Goal: Task Accomplishment & Management: Use online tool/utility

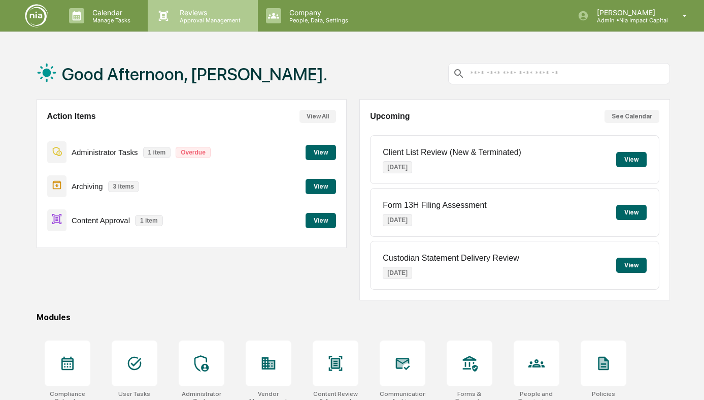
click at [187, 20] on p "Approval Management" at bounding box center [209, 20] width 74 height 7
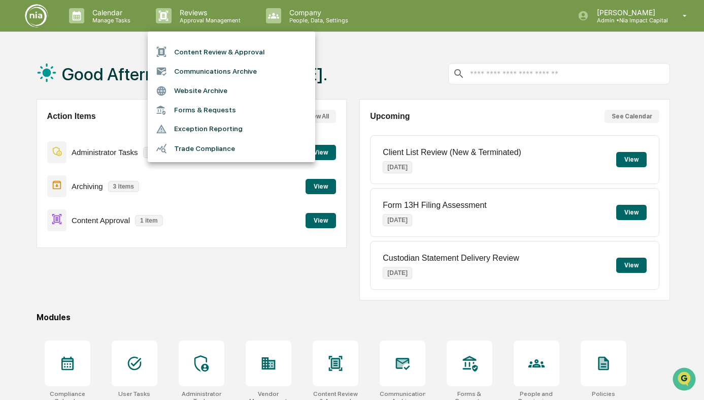
click at [203, 57] on li "Content Review & Approval" at bounding box center [232, 51] width 168 height 19
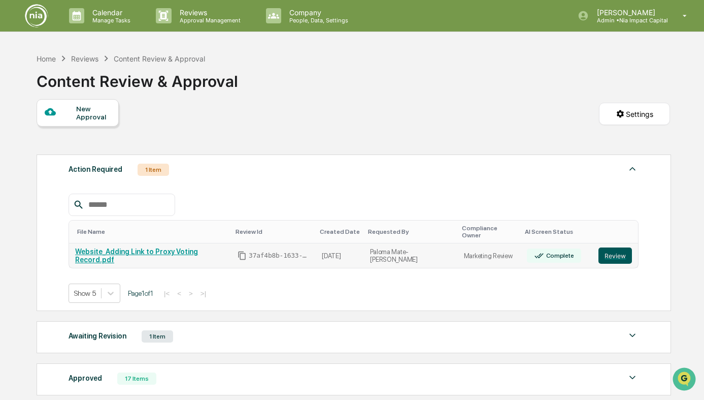
click at [620, 247] on button "Review" at bounding box center [616, 255] width 34 height 16
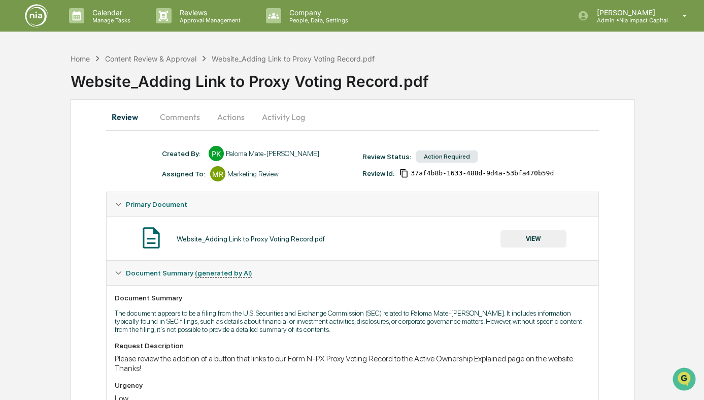
click at [186, 114] on button "Comments" at bounding box center [180, 117] width 56 height 24
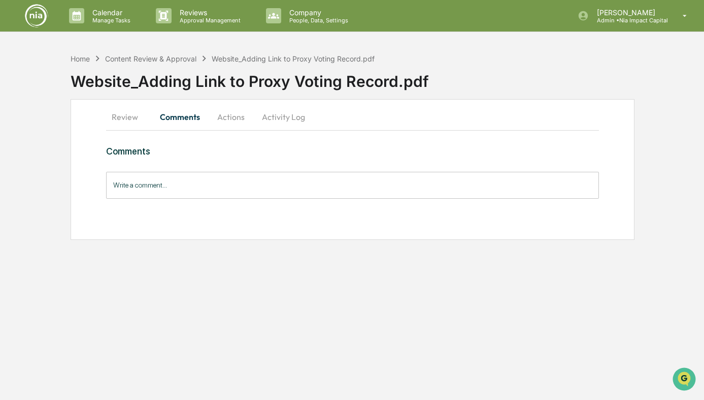
click at [121, 116] on button "Review" at bounding box center [129, 117] width 46 height 24
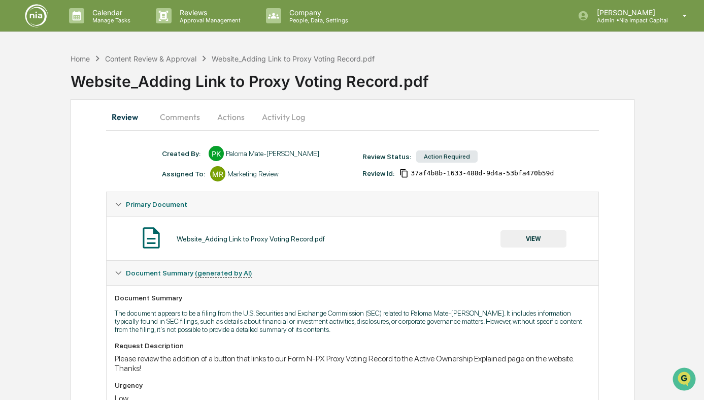
click at [546, 240] on button "VIEW" at bounding box center [534, 238] width 66 height 17
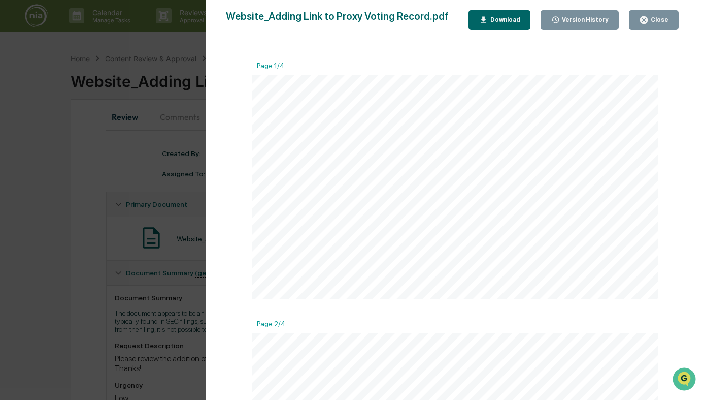
click at [92, 211] on div "Version History [DATE] 08:00 PM Paloma Mate-[PERSON_NAME] Website_Adding Link t…" at bounding box center [352, 200] width 704 height 400
